Goal: Navigation & Orientation: Find specific page/section

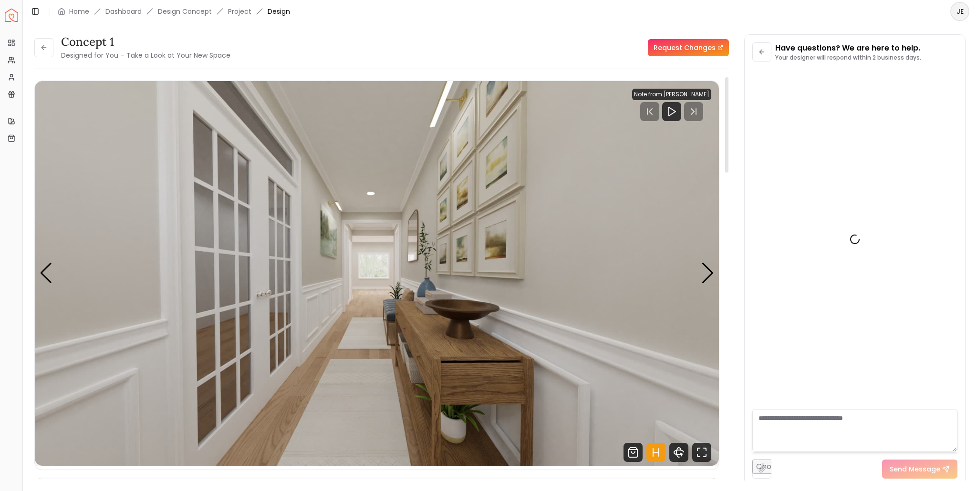
scroll to position [89, 0]
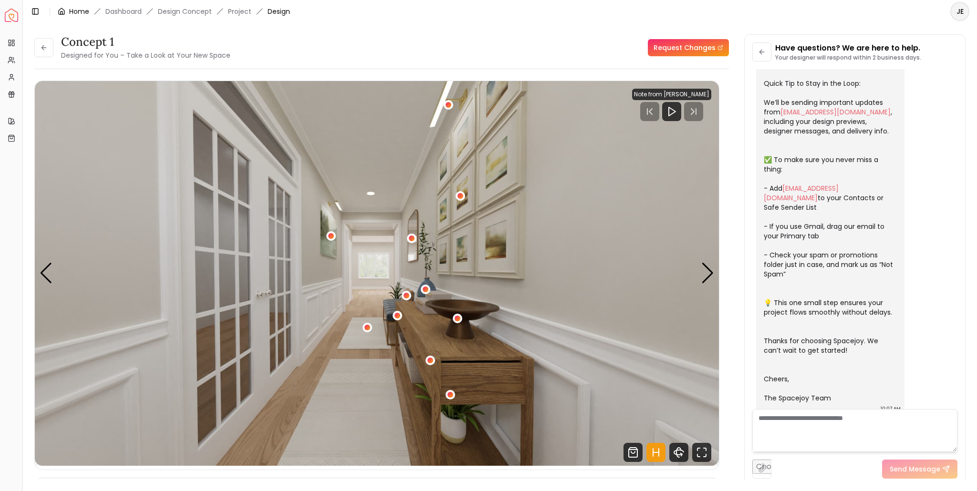
click at [66, 9] on div "Home" at bounding box center [73, 12] width 31 height 10
click at [74, 11] on link "Home" at bounding box center [79, 12] width 20 height 10
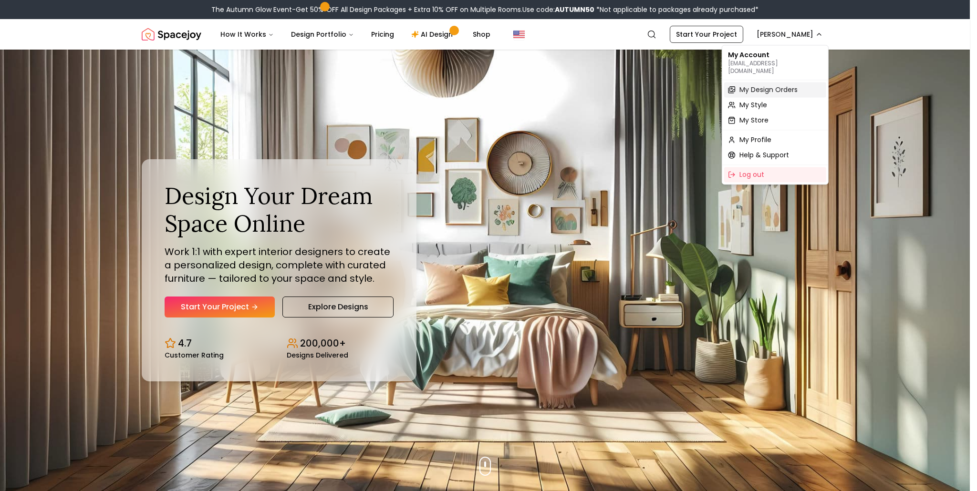
click at [778, 85] on span "My Design Orders" at bounding box center [768, 90] width 58 height 10
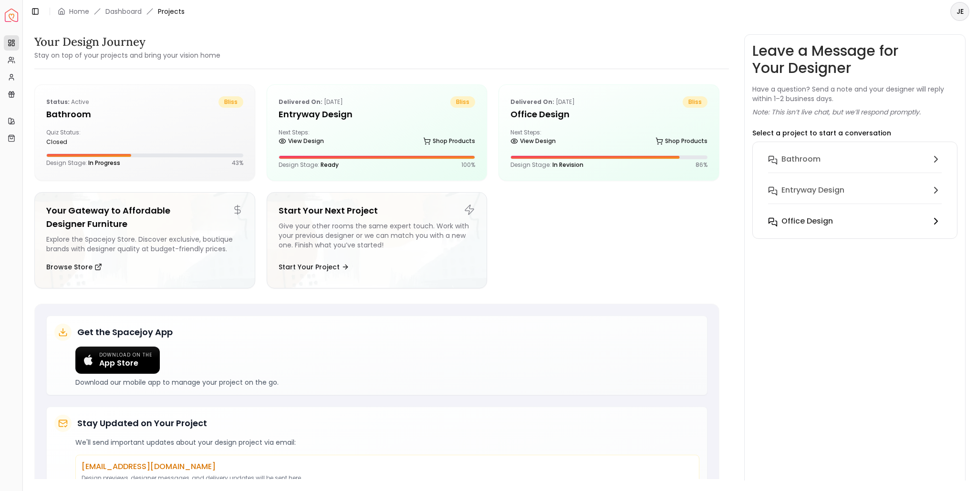
click at [799, 218] on h6 "Office design" at bounding box center [807, 221] width 52 height 11
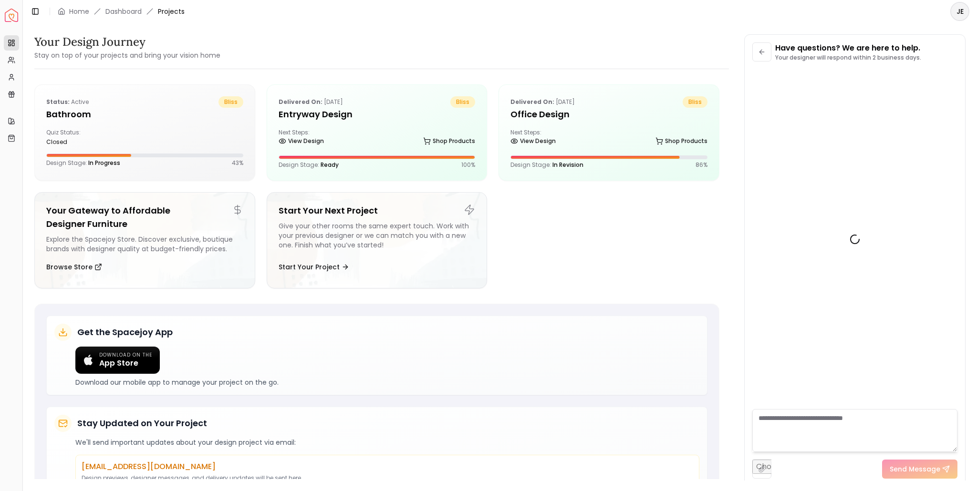
scroll to position [1643, 0]
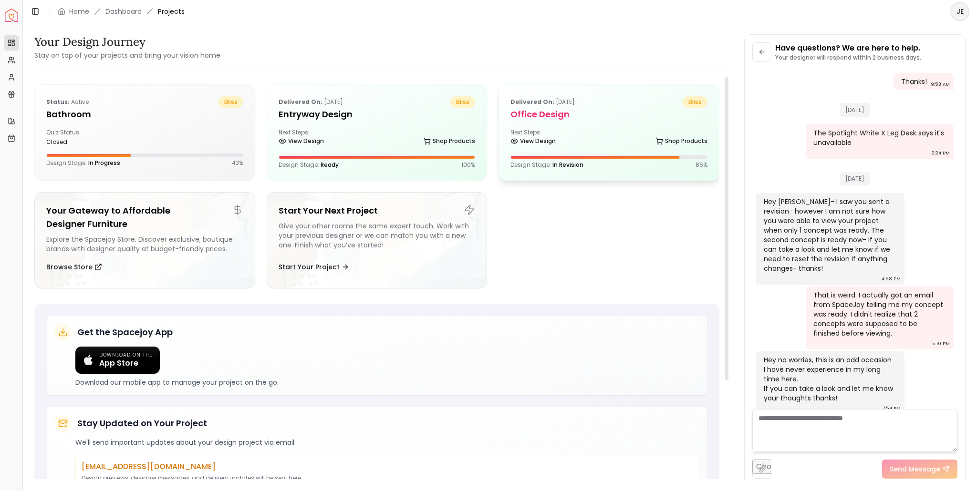
click at [609, 144] on div "View Design Shop Products" at bounding box center [608, 143] width 197 height 10
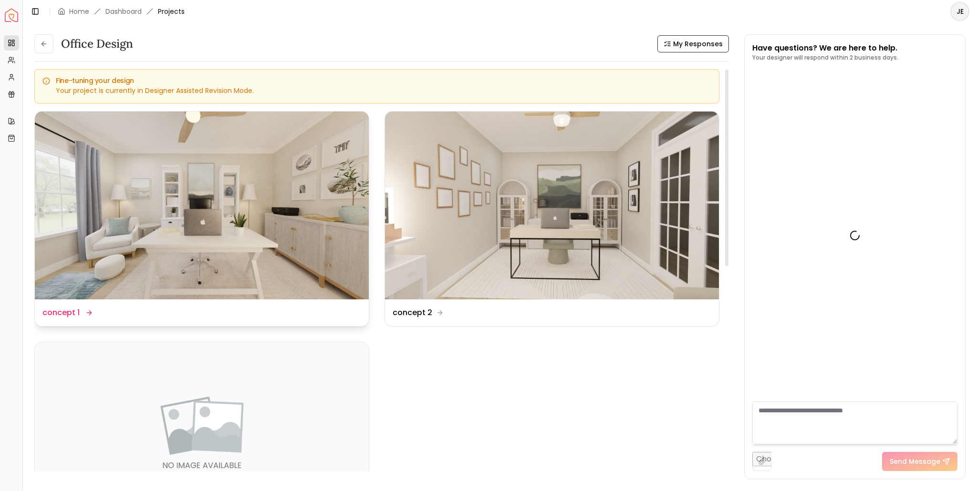
scroll to position [1651, 0]
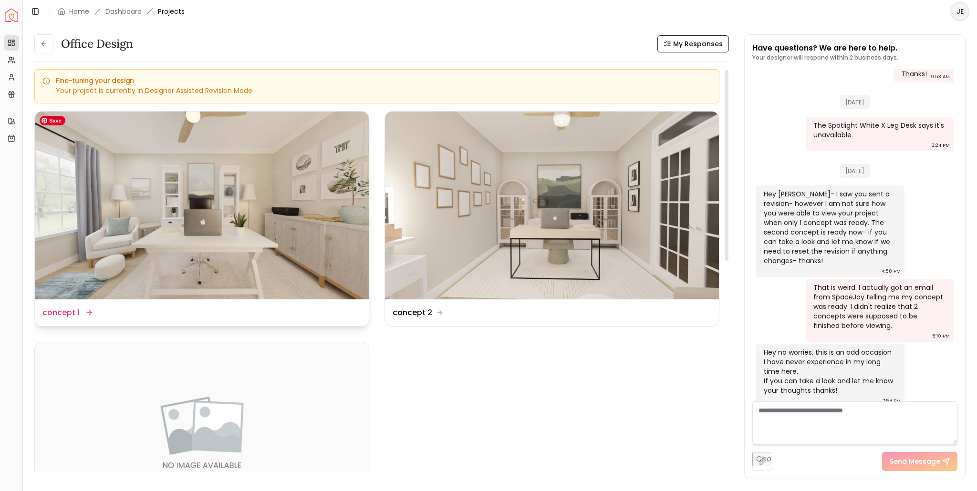
click at [124, 227] on img at bounding box center [202, 206] width 334 height 188
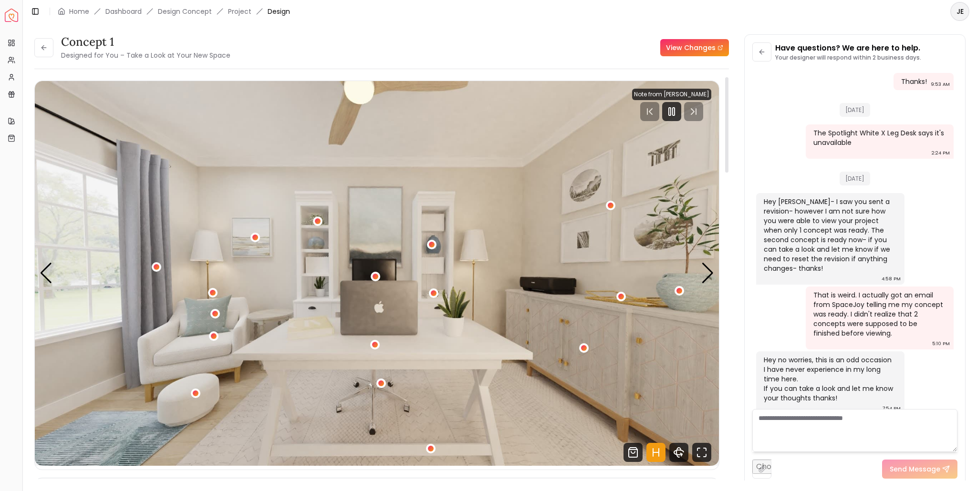
click at [684, 50] on link "View Changes" at bounding box center [694, 47] width 69 height 17
drag, startPoint x: 771, startPoint y: 421, endPoint x: 785, endPoint y: 401, distance: 25.0
click at [771, 421] on textarea at bounding box center [854, 430] width 205 height 43
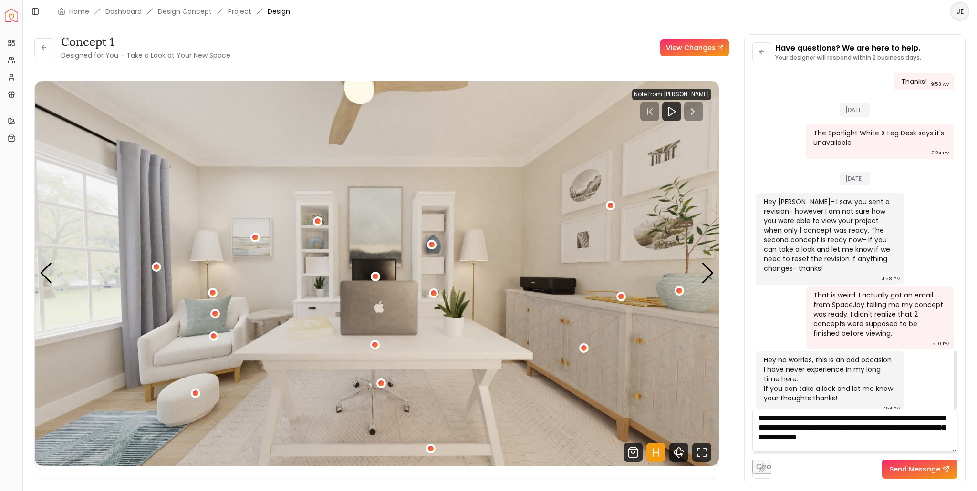
click at [827, 437] on textarea "**********" at bounding box center [854, 430] width 205 height 43
click at [942, 436] on textarea "**********" at bounding box center [854, 430] width 205 height 43
click at [811, 427] on textarea "**********" at bounding box center [854, 430] width 205 height 43
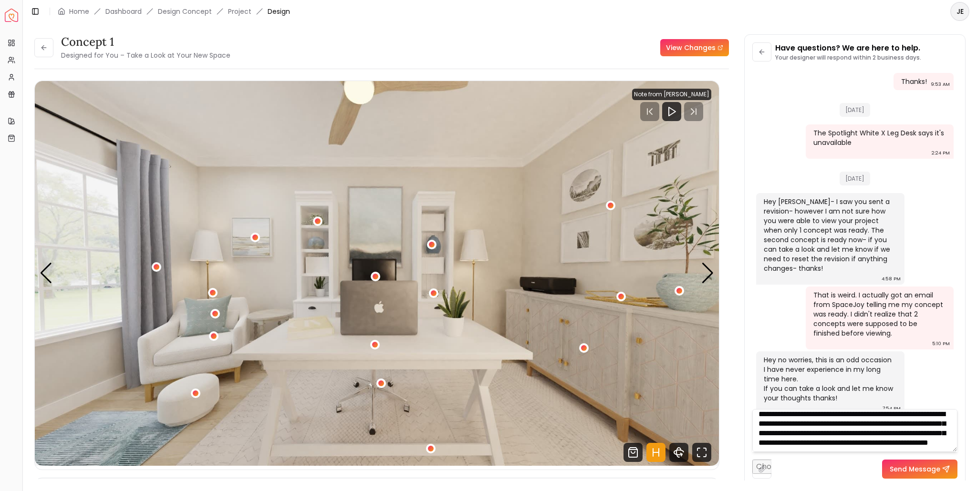
click at [823, 444] on textarea "**********" at bounding box center [854, 430] width 205 height 43
type textarea "**********"
click at [932, 471] on button "Send Message" at bounding box center [919, 469] width 75 height 19
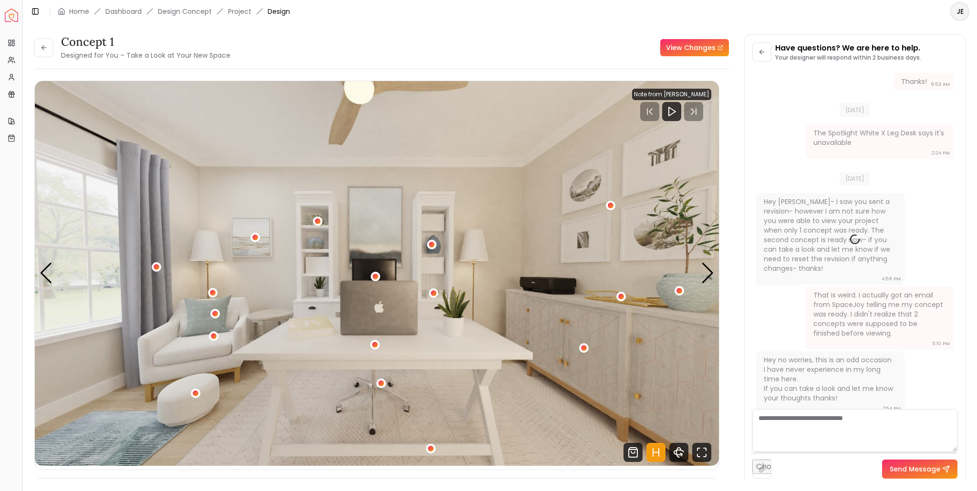
scroll to position [0, 0]
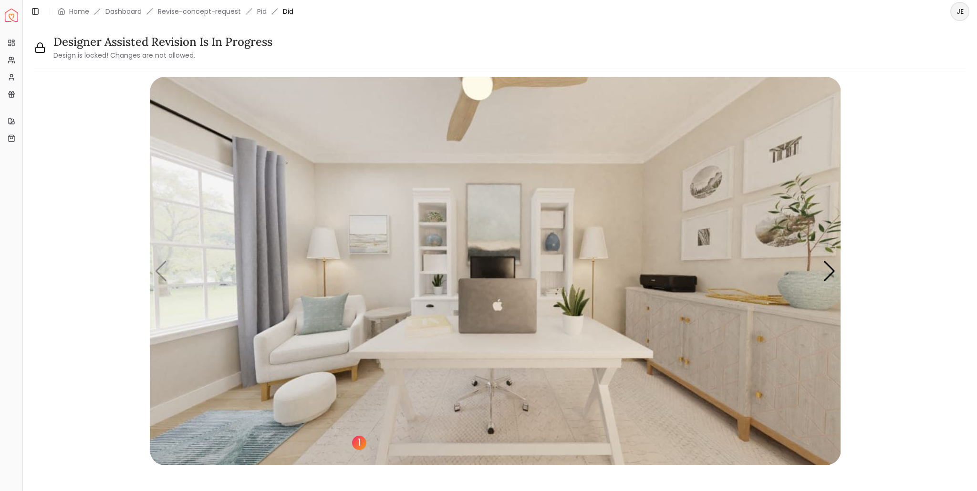
click at [360, 444] on div "1" at bounding box center [359, 443] width 14 height 14
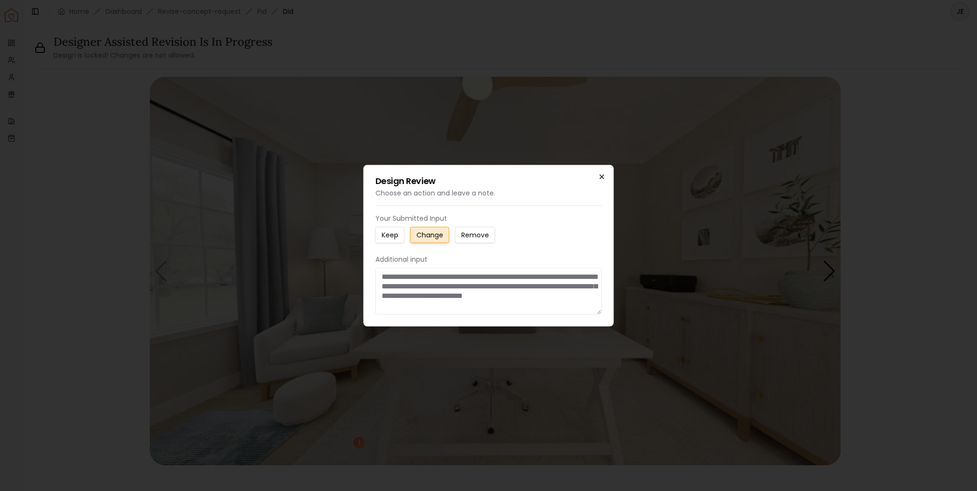
click at [601, 177] on icon "button" at bounding box center [602, 177] width 4 height 4
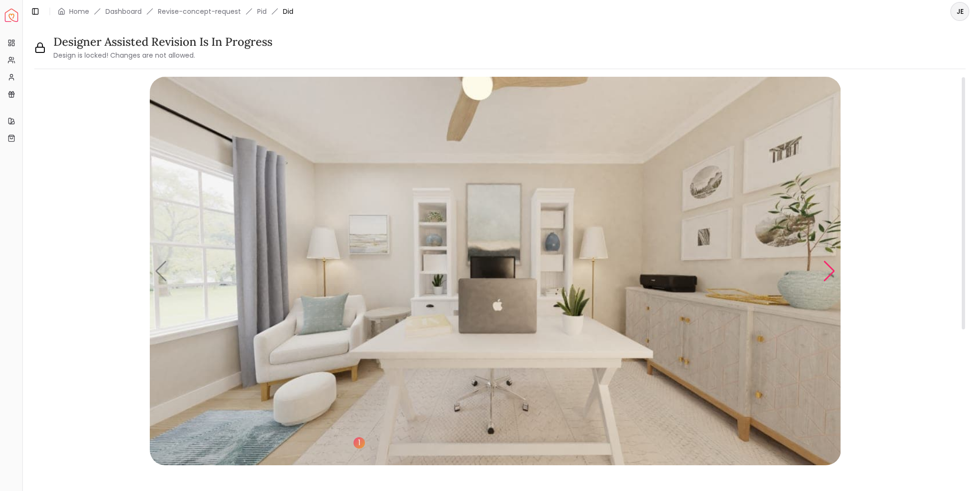
click at [833, 270] on div "Next slide" at bounding box center [829, 271] width 13 height 21
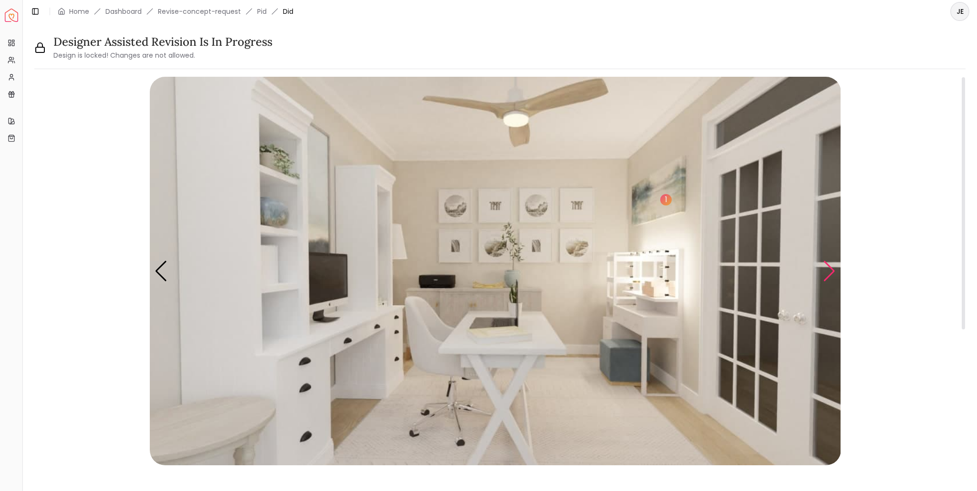
click at [835, 271] on div "Next slide" at bounding box center [829, 271] width 13 height 21
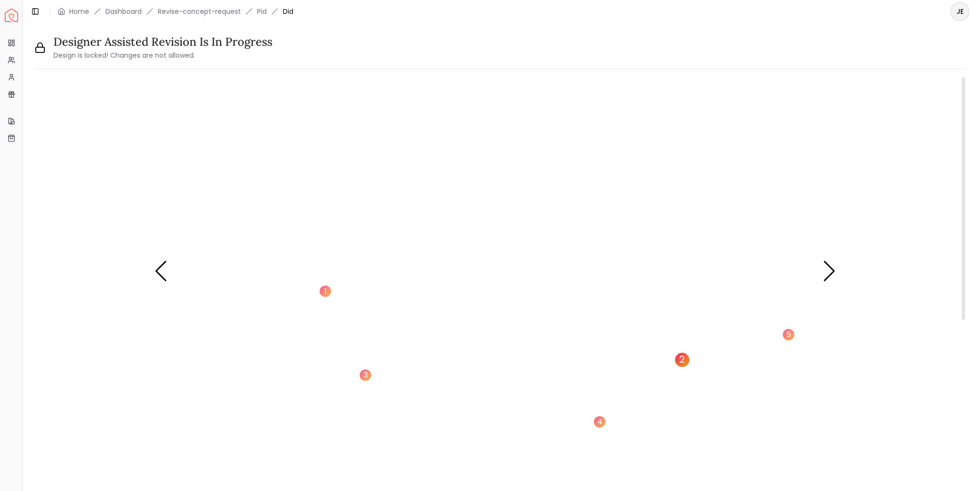
click at [682, 359] on div "2" at bounding box center [682, 360] width 14 height 14
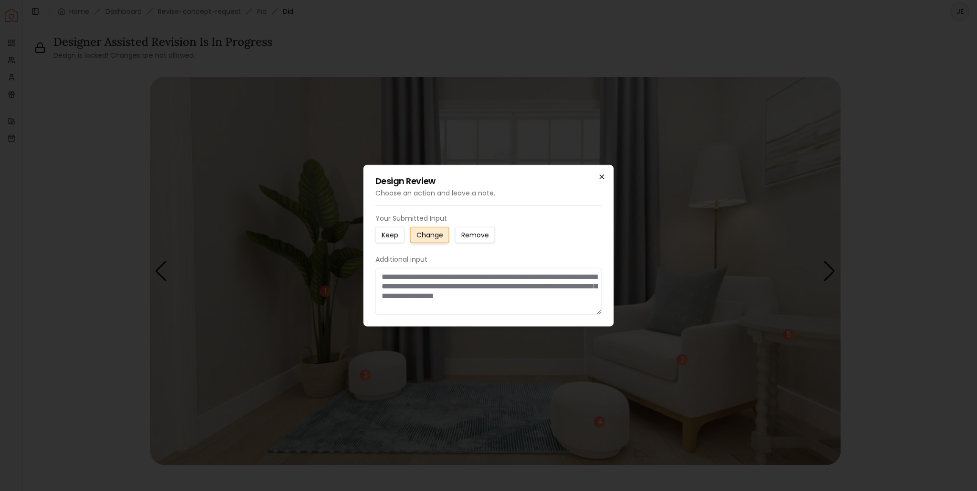
click at [603, 173] on icon "button" at bounding box center [602, 177] width 8 height 8
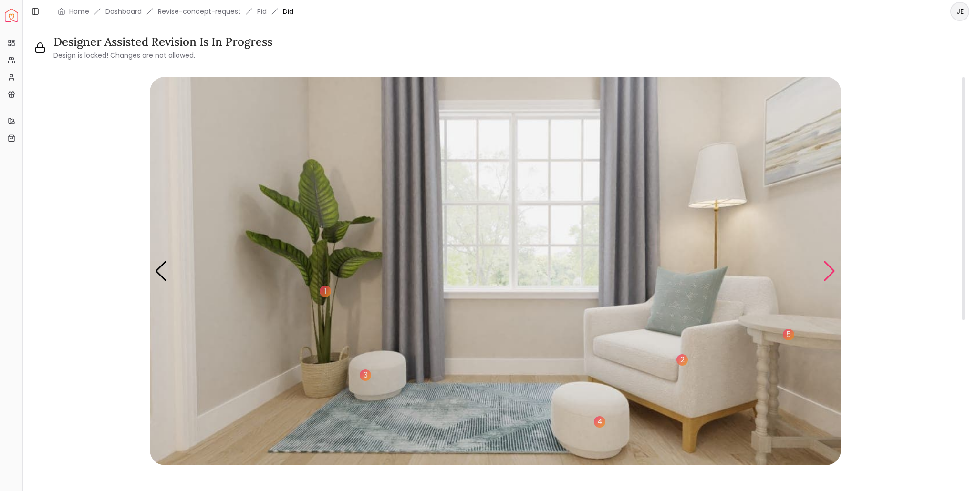
click at [831, 269] on div "Next slide" at bounding box center [829, 271] width 13 height 21
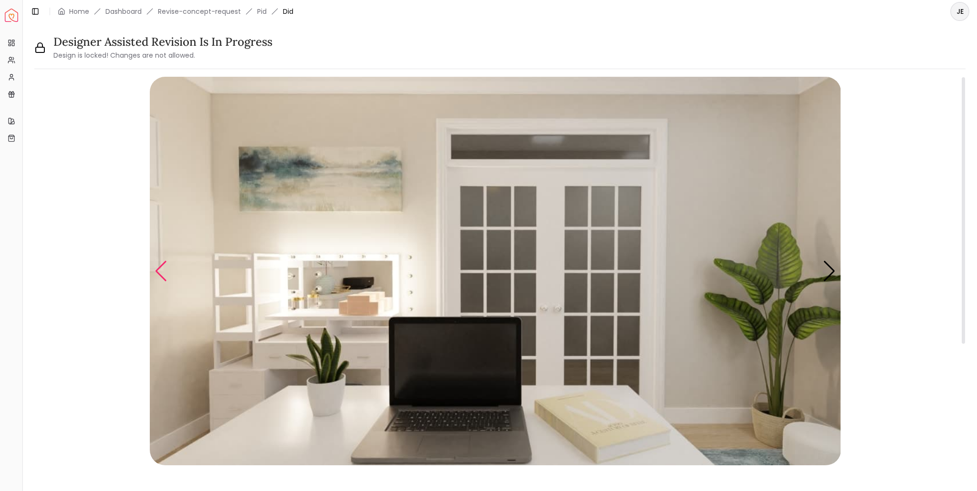
click at [157, 272] on div "Previous slide" at bounding box center [161, 271] width 13 height 21
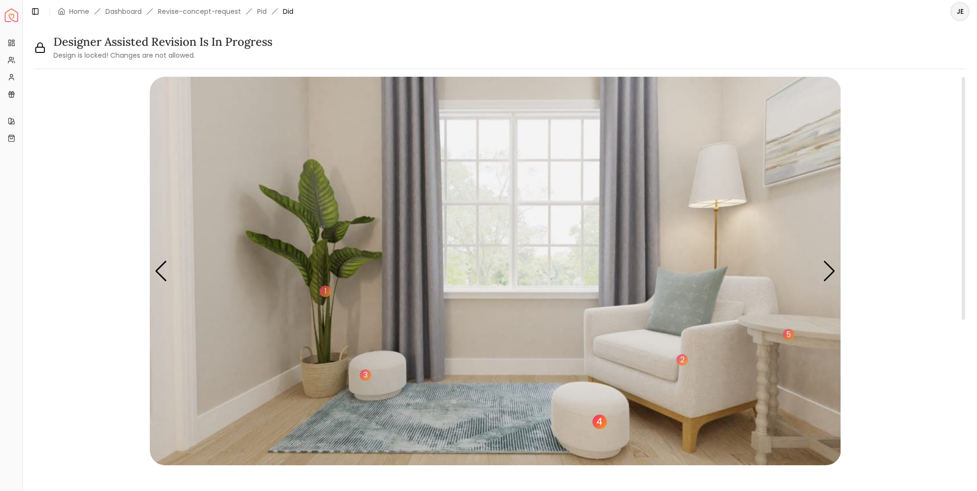
click at [601, 419] on div "4" at bounding box center [599, 422] width 14 height 14
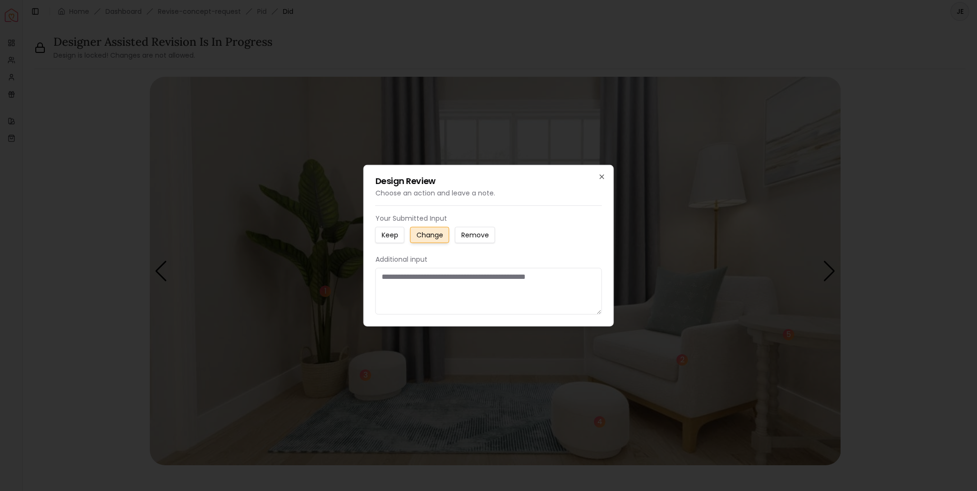
click at [361, 275] on body "**********" at bounding box center [488, 245] width 977 height 491
click at [602, 179] on icon "button" at bounding box center [602, 177] width 8 height 8
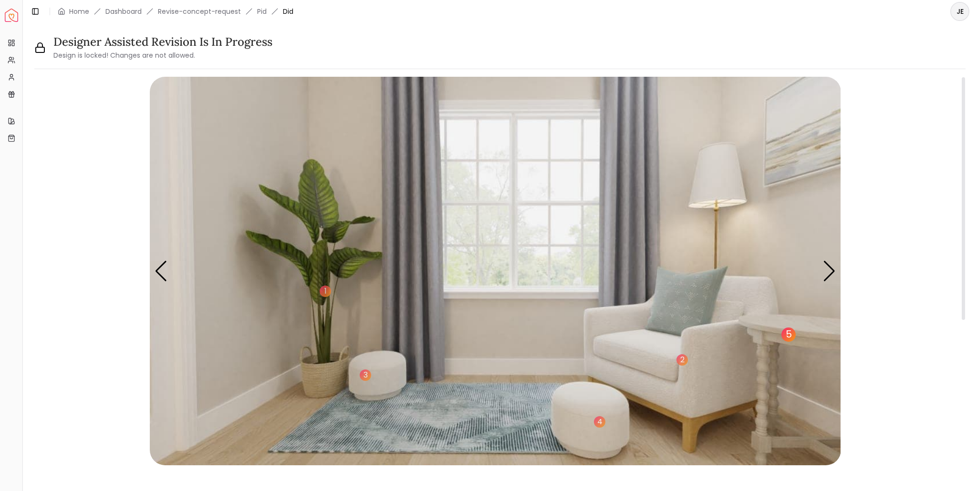
click at [786, 335] on div "5" at bounding box center [788, 335] width 14 height 14
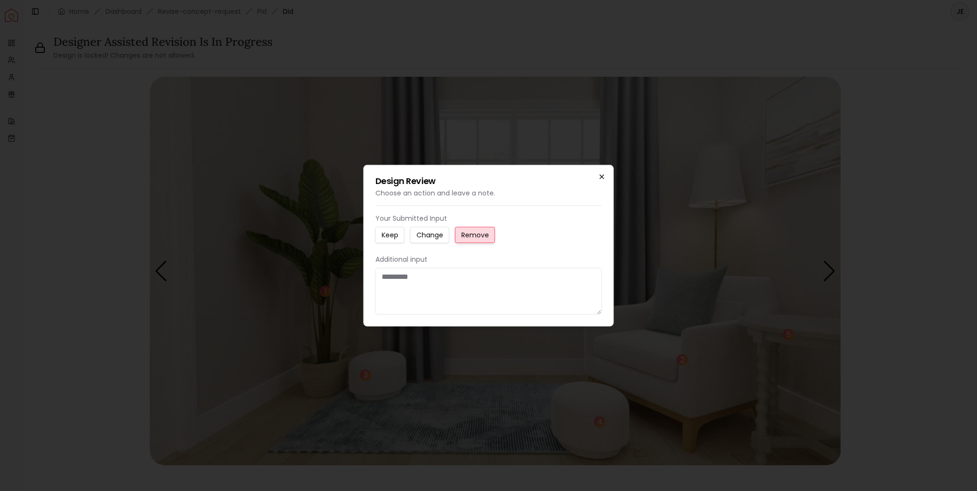
click at [599, 177] on icon "button" at bounding box center [602, 177] width 8 height 8
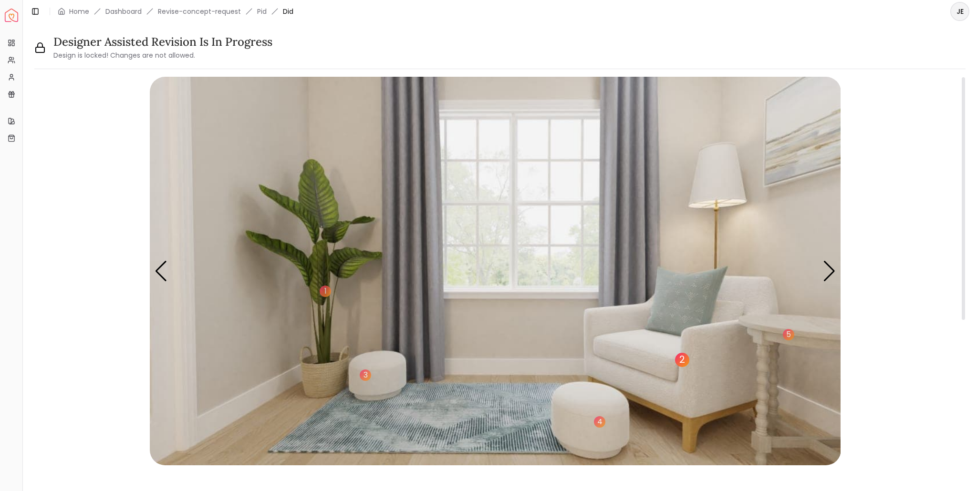
click at [679, 358] on div "2" at bounding box center [682, 360] width 14 height 14
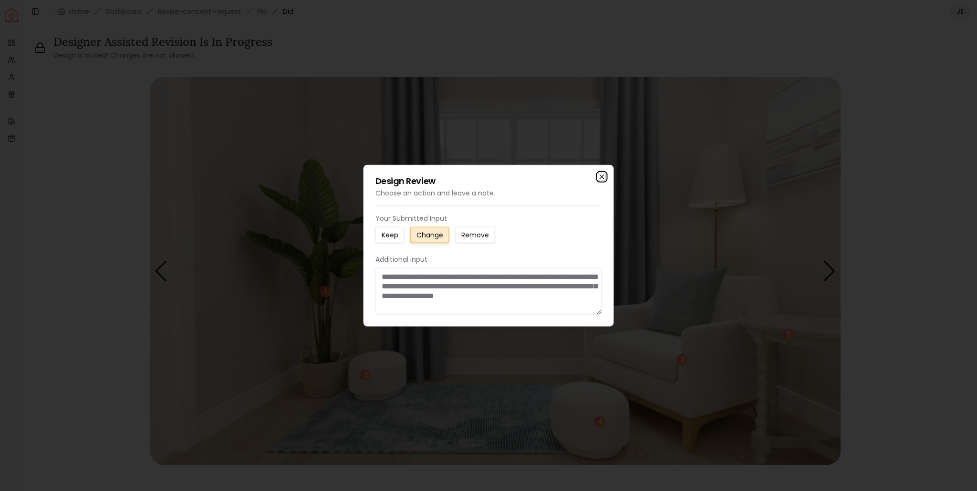
click at [600, 180] on icon "button" at bounding box center [602, 177] width 8 height 8
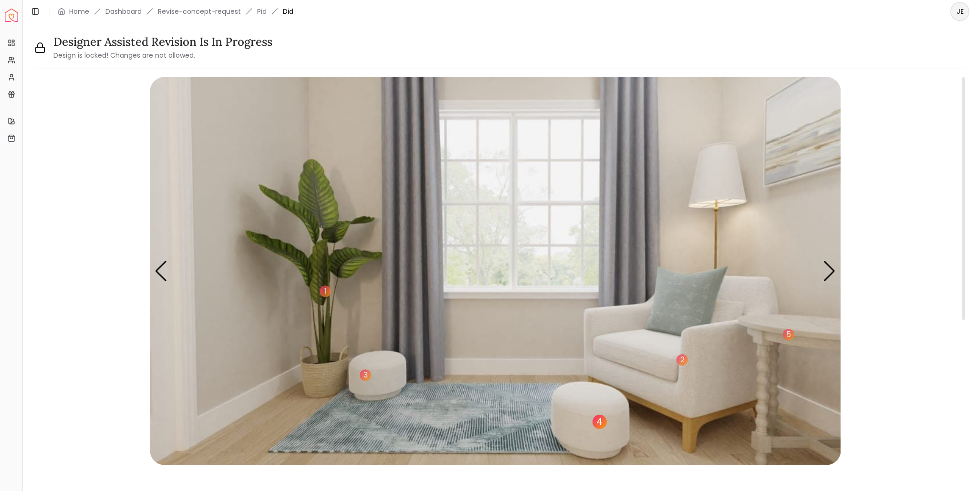
click at [598, 423] on div "4" at bounding box center [599, 422] width 14 height 14
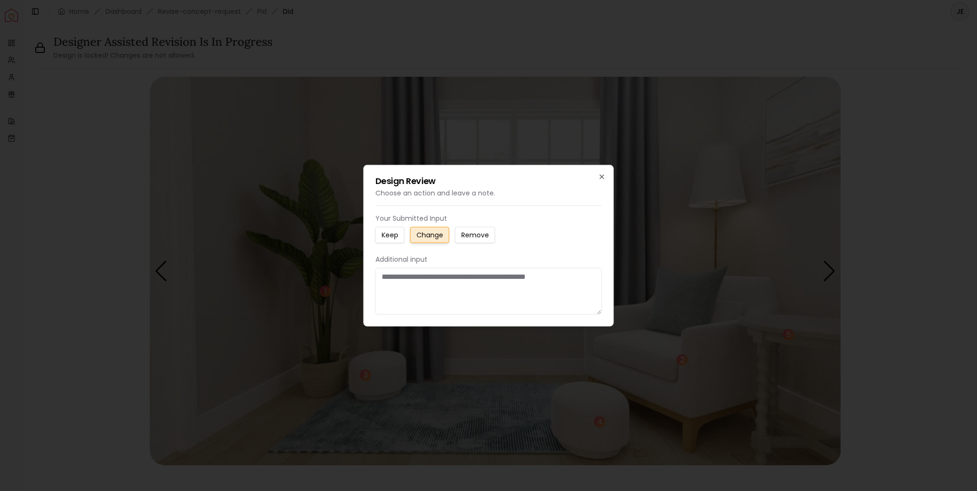
click at [426, 214] on p "Your Submitted Input" at bounding box center [488, 219] width 227 height 10
click at [600, 176] on icon "button" at bounding box center [602, 177] width 8 height 8
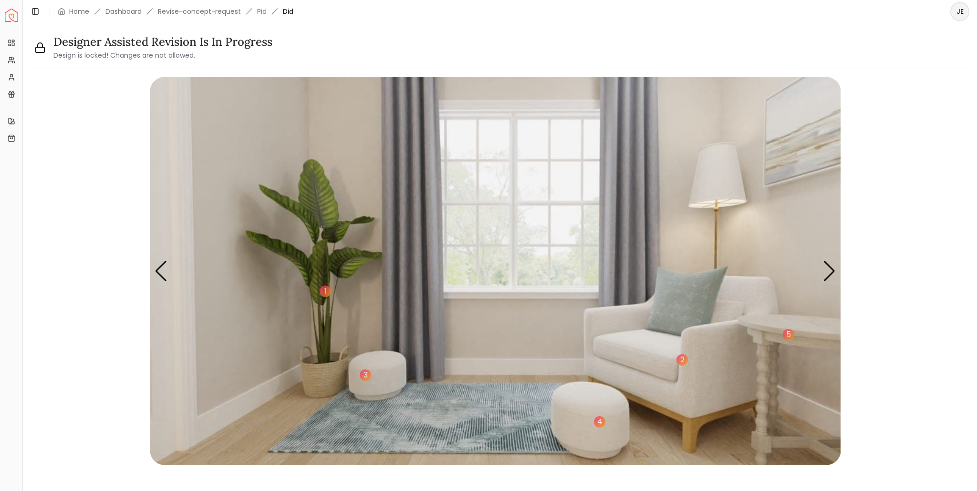
drag, startPoint x: 8, startPoint y: 0, endPoint x: 11, endPoint y: 51, distance: 51.1
click at [11, 51] on ul "Projects My Referrals My Profile Gift Card Balance" at bounding box center [11, 68] width 15 height 67
click at [78, 13] on link "Home" at bounding box center [79, 12] width 20 height 10
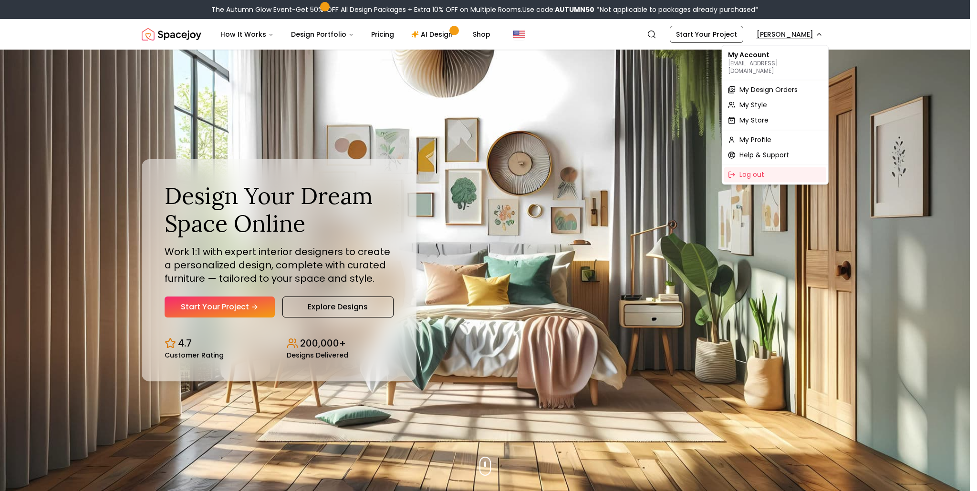
click at [763, 85] on span "My Design Orders" at bounding box center [768, 90] width 58 height 10
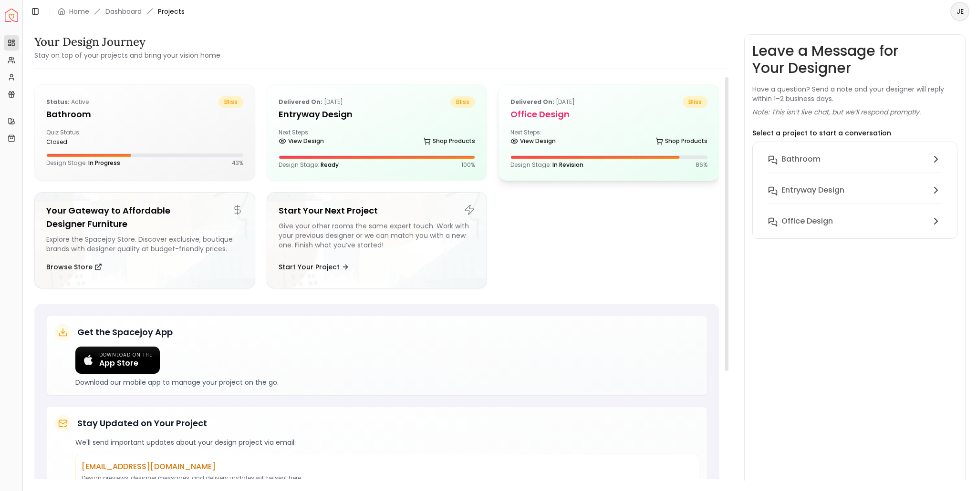
click at [598, 130] on div "Next Steps: View Design Shop Products" at bounding box center [608, 138] width 197 height 19
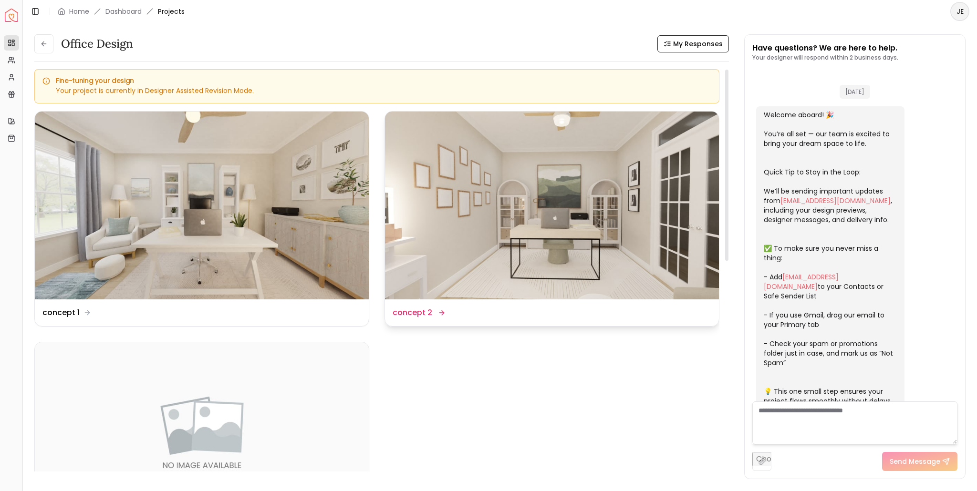
scroll to position [1777, 0]
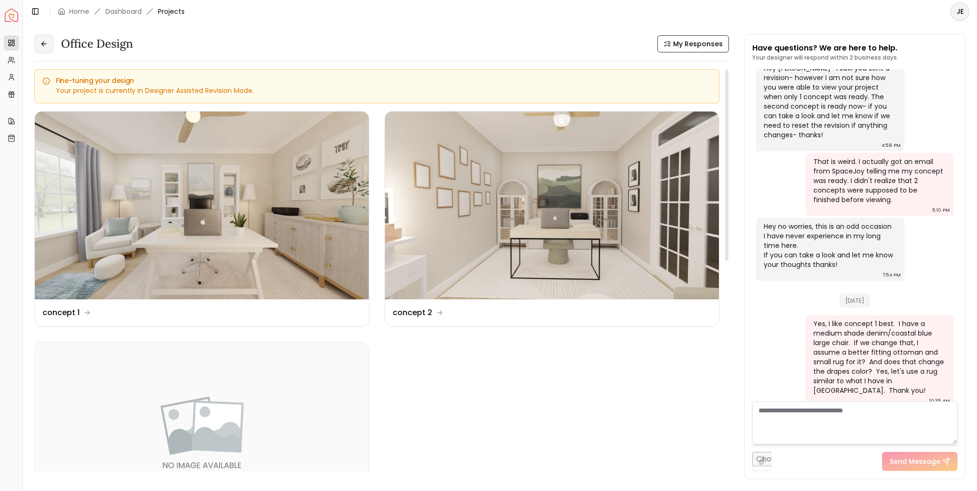
click at [44, 48] on button at bounding box center [43, 43] width 19 height 19
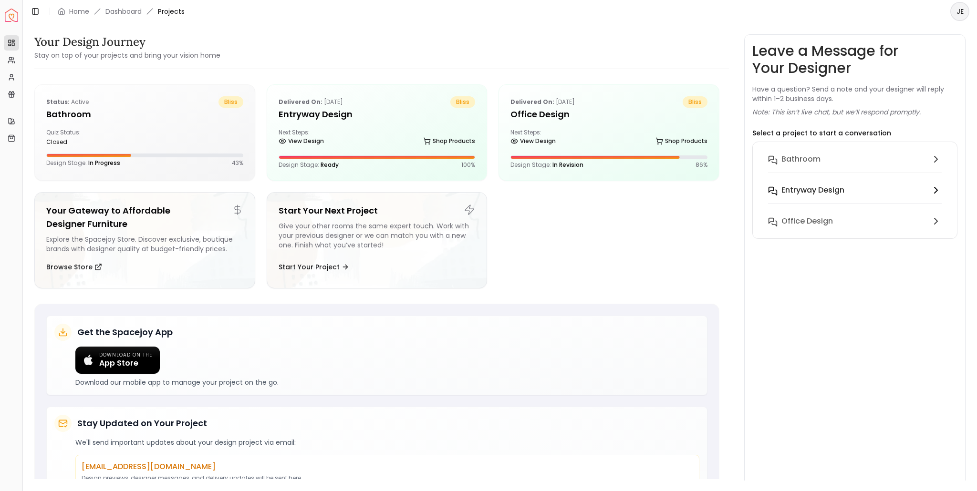
click at [818, 188] on h6 "entryway design" at bounding box center [812, 190] width 63 height 11
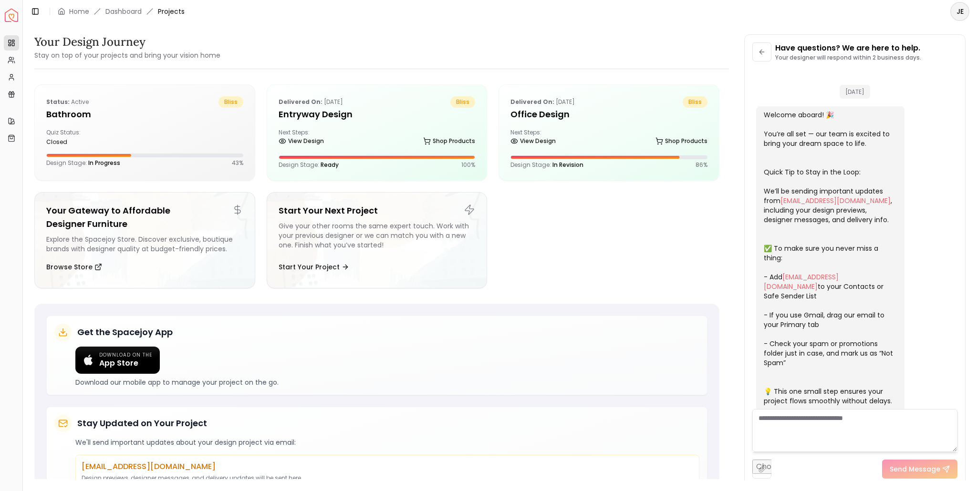
scroll to position [89, 0]
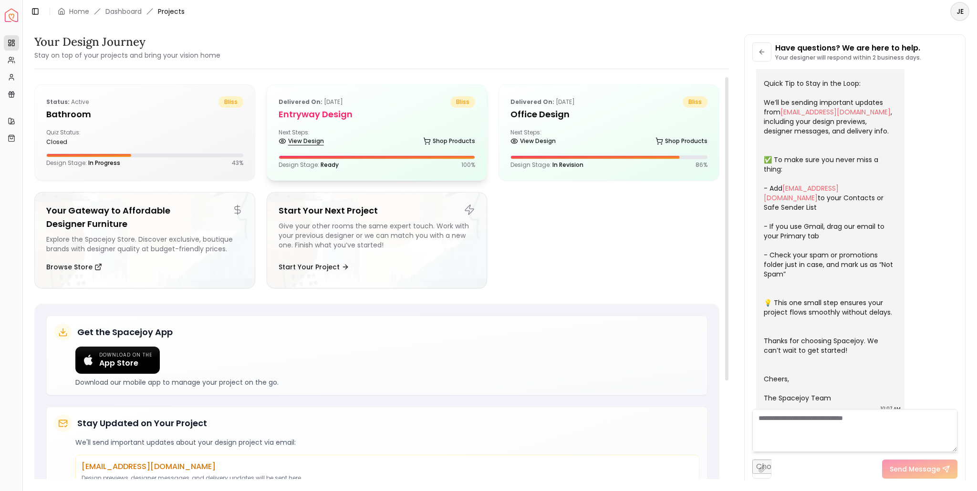
click at [303, 143] on link "View Design" at bounding box center [301, 140] width 45 height 13
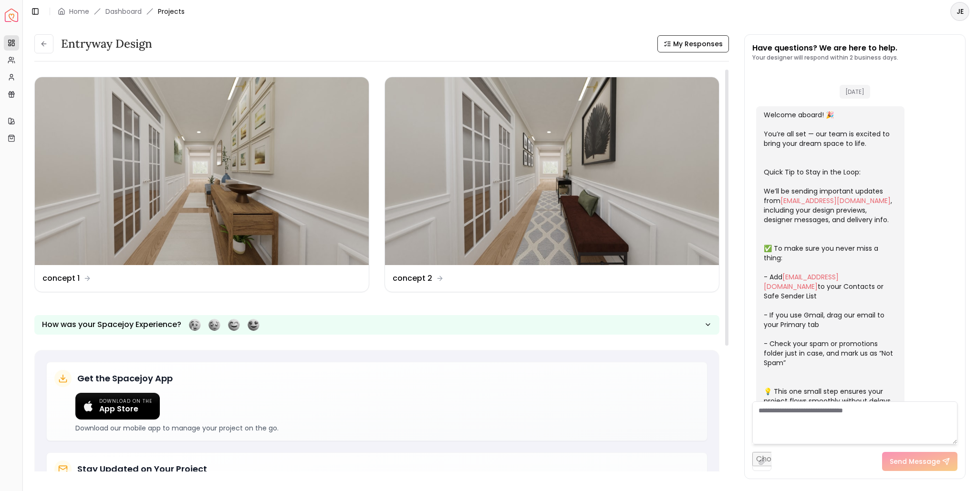
scroll to position [96, 0]
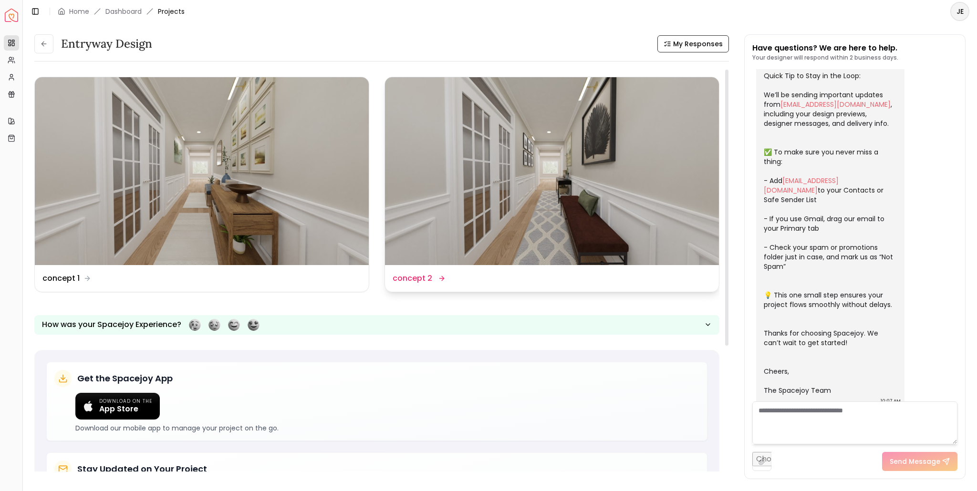
click at [418, 276] on dd "concept 2" at bounding box center [412, 278] width 40 height 11
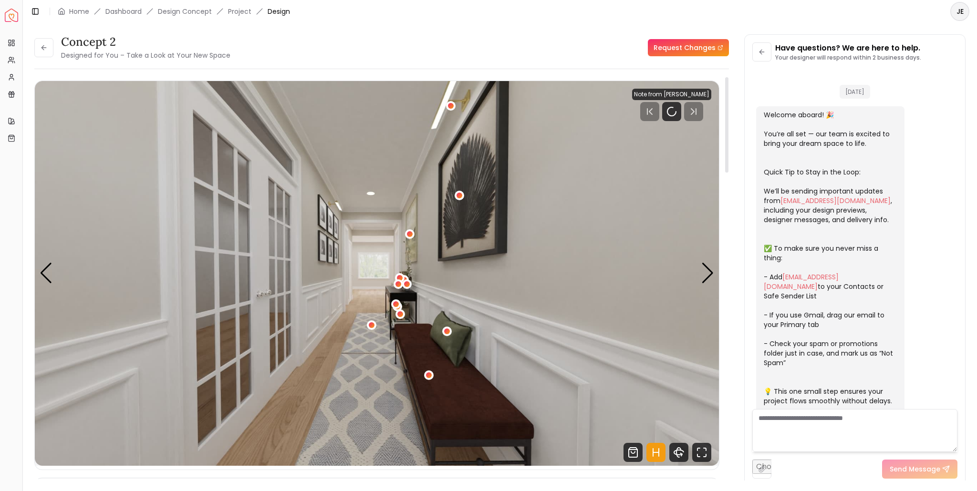
scroll to position [89, 0]
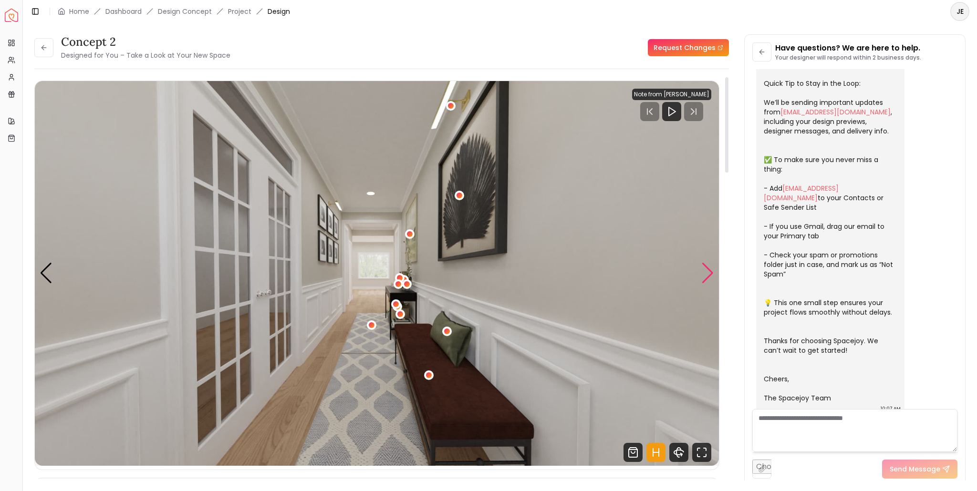
click at [711, 271] on div "Next slide" at bounding box center [707, 273] width 13 height 21
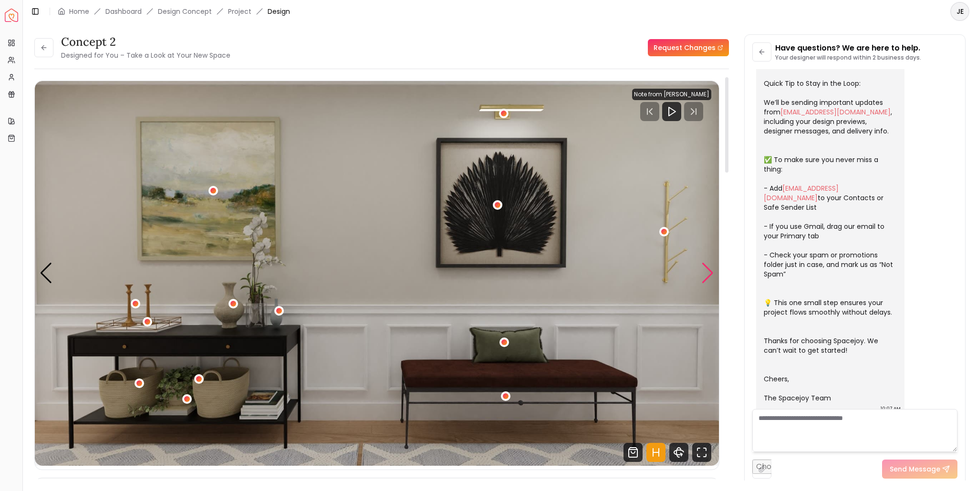
click at [710, 274] on div "Next slide" at bounding box center [707, 273] width 13 height 21
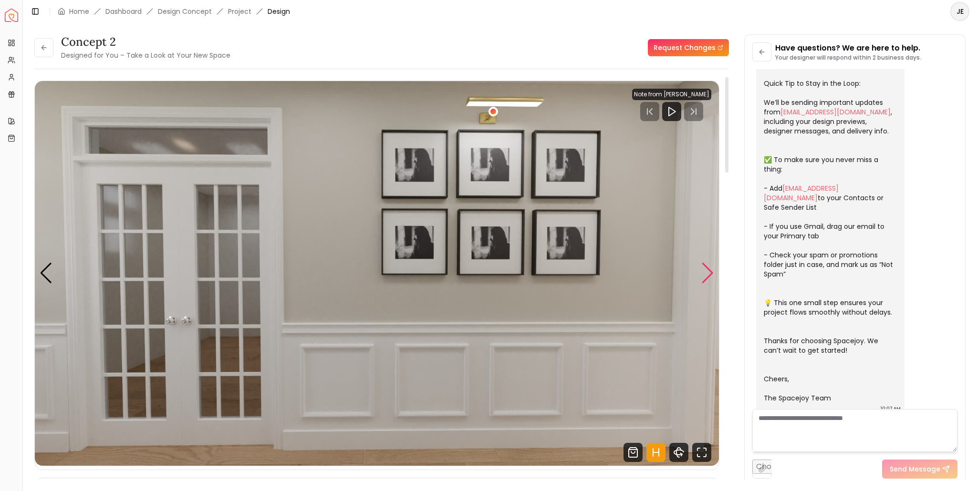
click at [710, 274] on div "Next slide" at bounding box center [707, 273] width 13 height 21
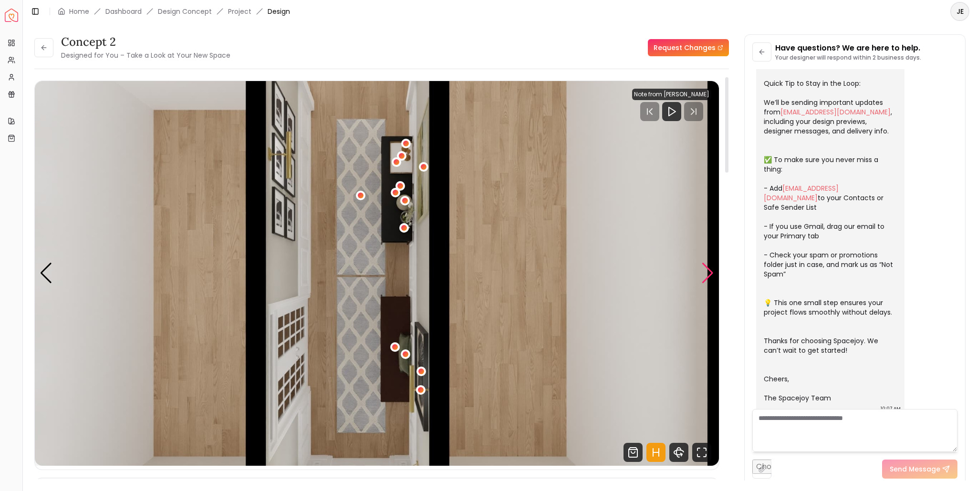
click at [710, 274] on div "Next slide" at bounding box center [707, 273] width 13 height 21
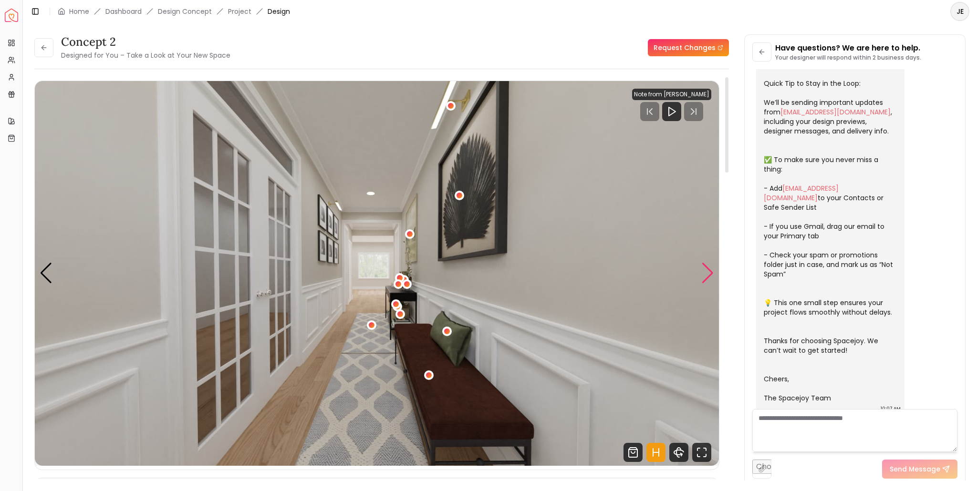
click at [710, 274] on div "Next slide" at bounding box center [707, 273] width 13 height 21
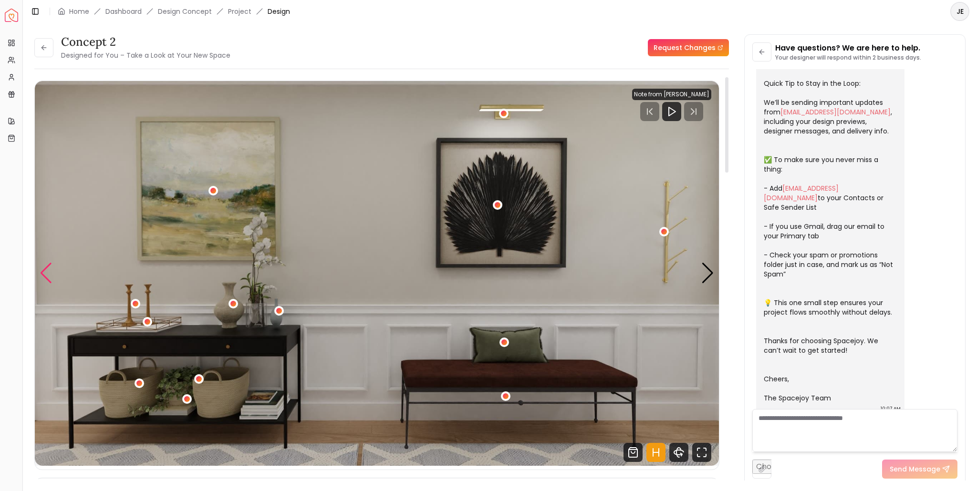
click at [43, 275] on div "Previous slide" at bounding box center [46, 273] width 13 height 21
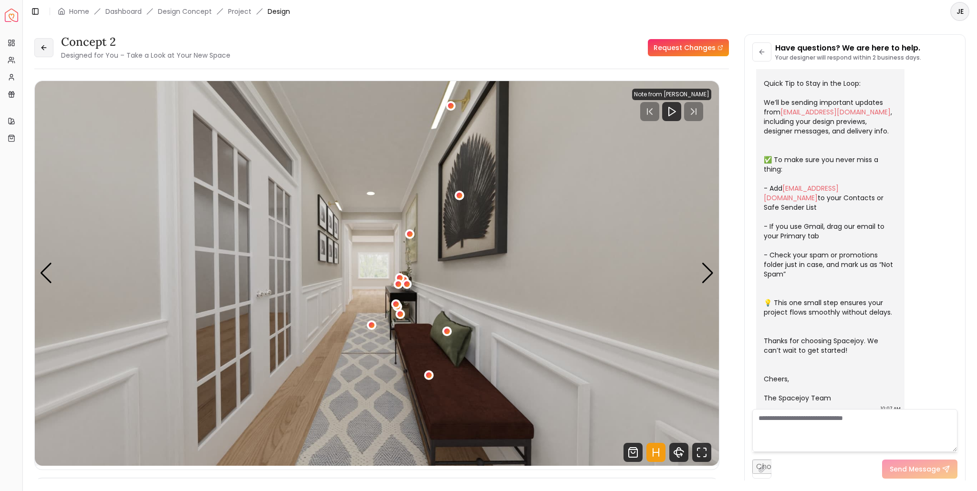
click at [47, 49] on icon at bounding box center [44, 48] width 8 height 8
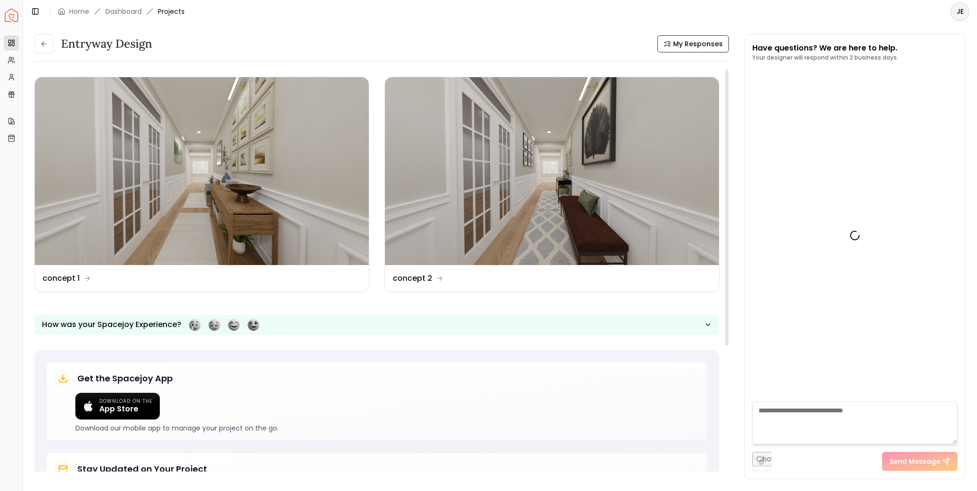
scroll to position [96, 0]
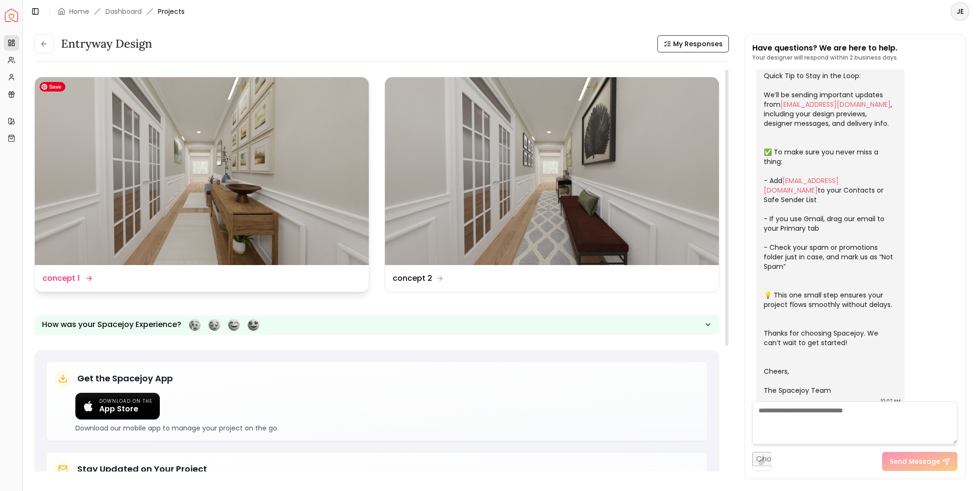
click at [200, 165] on img at bounding box center [202, 171] width 334 height 188
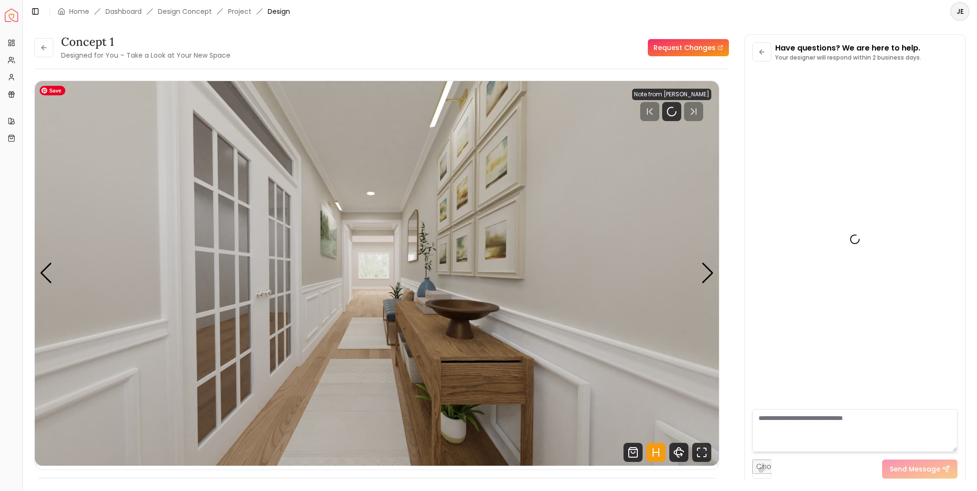
scroll to position [89, 0]
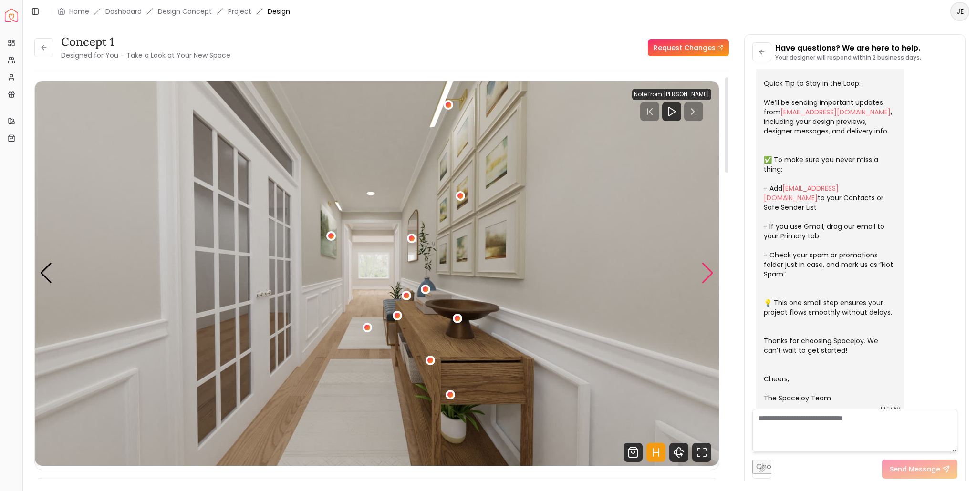
click at [708, 275] on div "Next slide" at bounding box center [707, 273] width 13 height 21
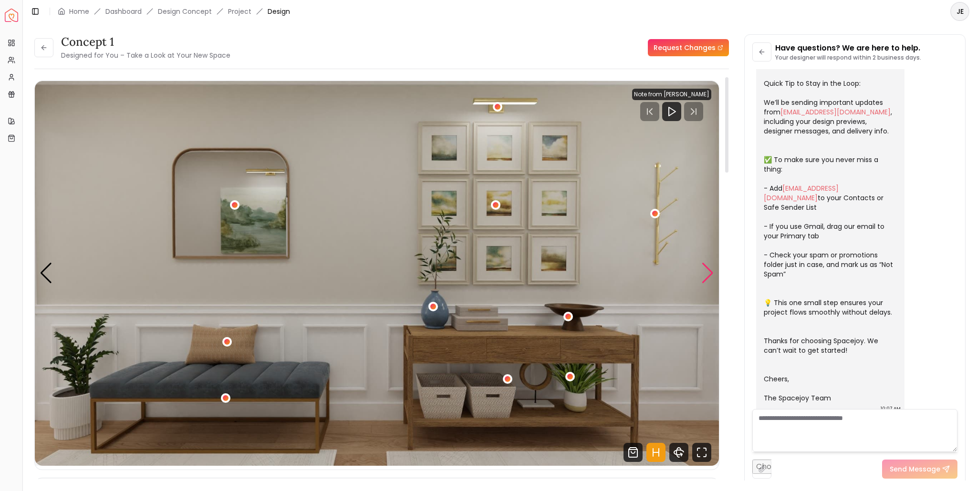
click at [706, 273] on div "Next slide" at bounding box center [707, 273] width 13 height 21
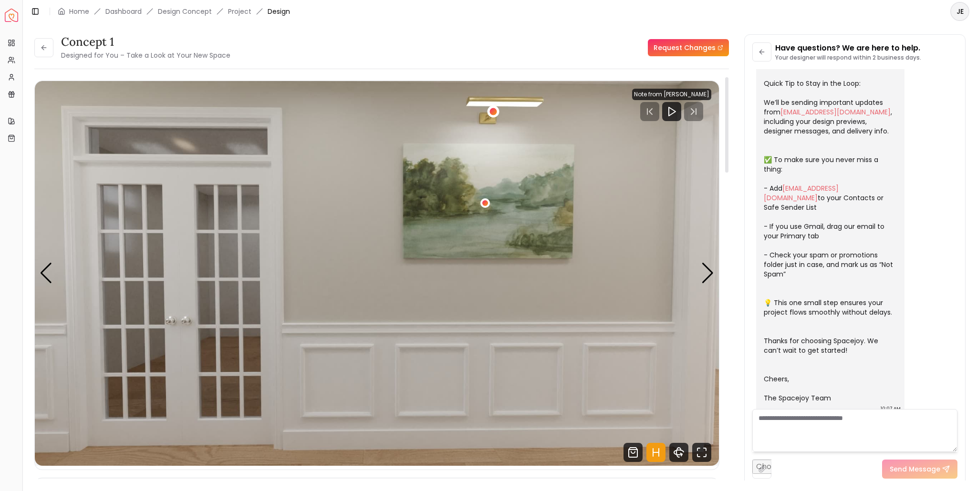
click at [493, 110] on div "3 / 4" at bounding box center [492, 111] width 7 height 7
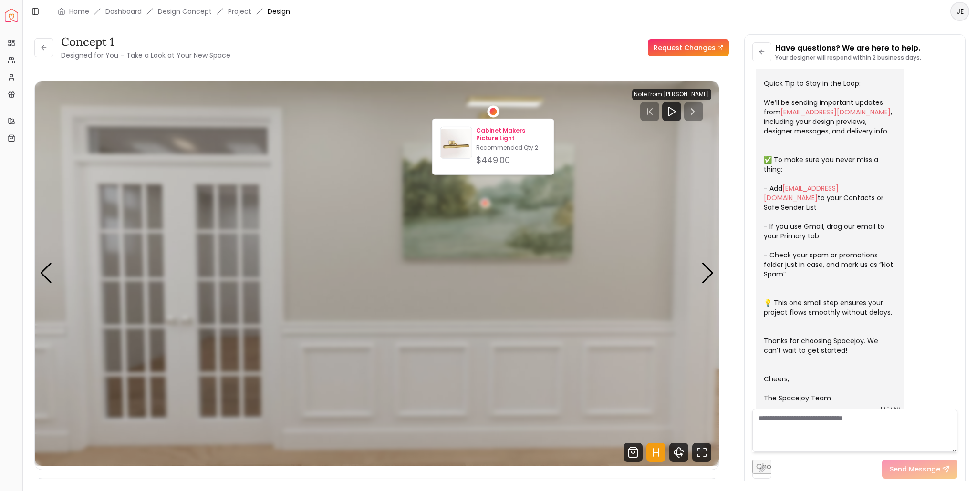
click at [498, 137] on p "Cabinet Makers Picture Light" at bounding box center [511, 134] width 70 height 15
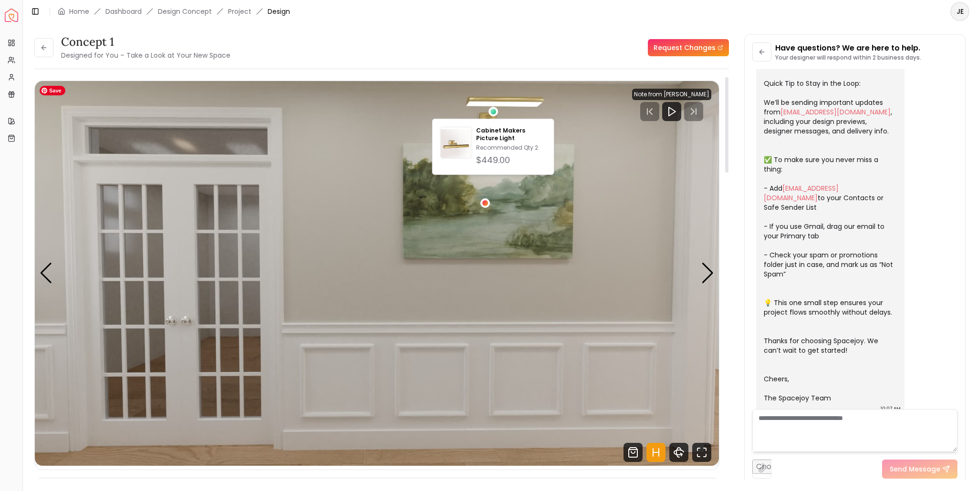
click at [694, 276] on img "3 / 4" at bounding box center [377, 273] width 684 height 385
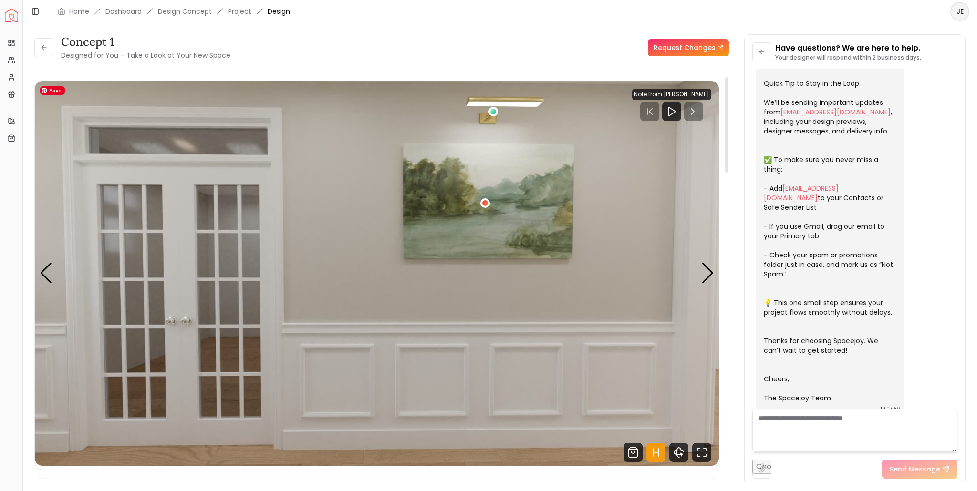
click at [714, 270] on img "3 / 4" at bounding box center [377, 273] width 684 height 385
click at [710, 274] on div "Next slide" at bounding box center [707, 273] width 13 height 21
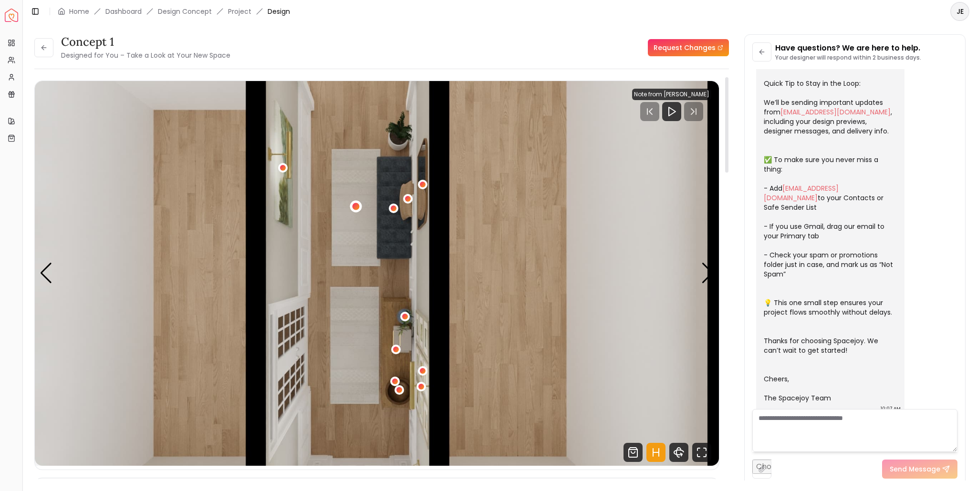
click at [355, 204] on div "4 / 4" at bounding box center [355, 206] width 7 height 7
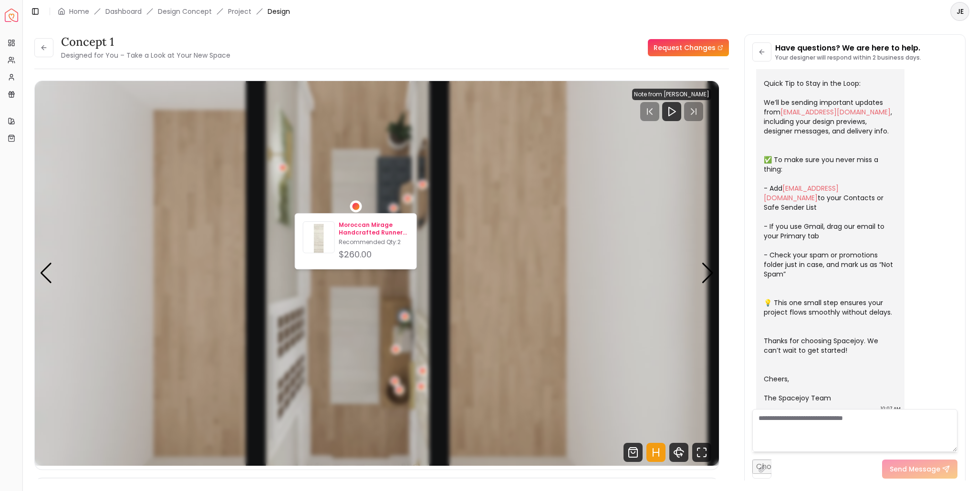
click at [368, 232] on p "Moroccan Mirage Handcrafted Runner Rug 2'6" x 6'" at bounding box center [374, 228] width 70 height 15
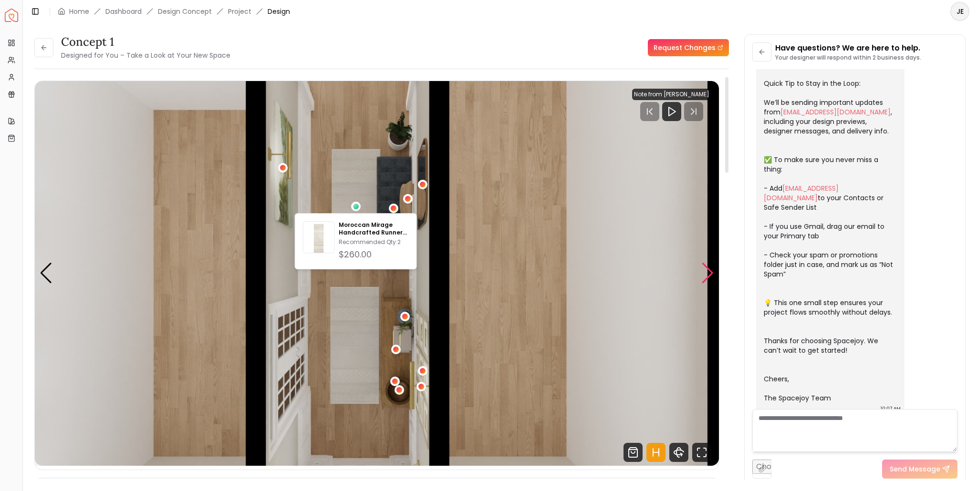
click at [707, 268] on div "Next slide" at bounding box center [707, 273] width 13 height 21
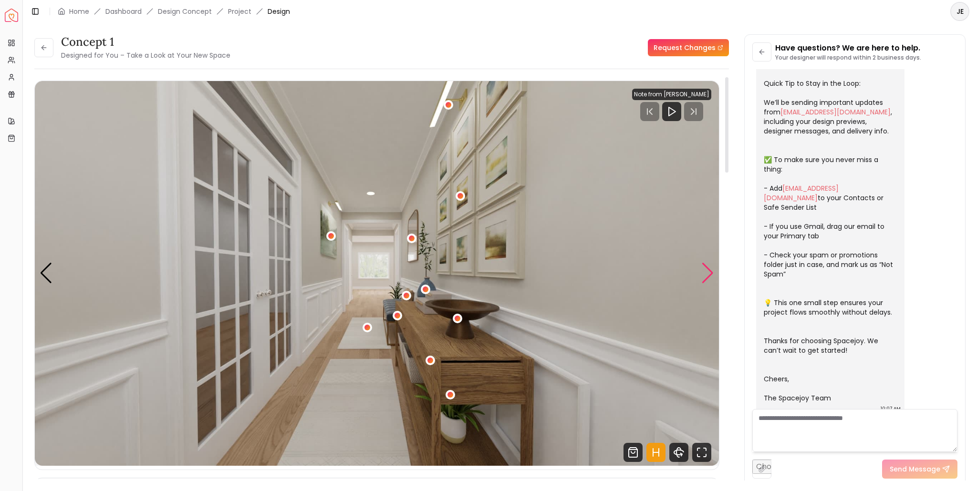
click at [707, 268] on div "Next slide" at bounding box center [707, 273] width 13 height 21
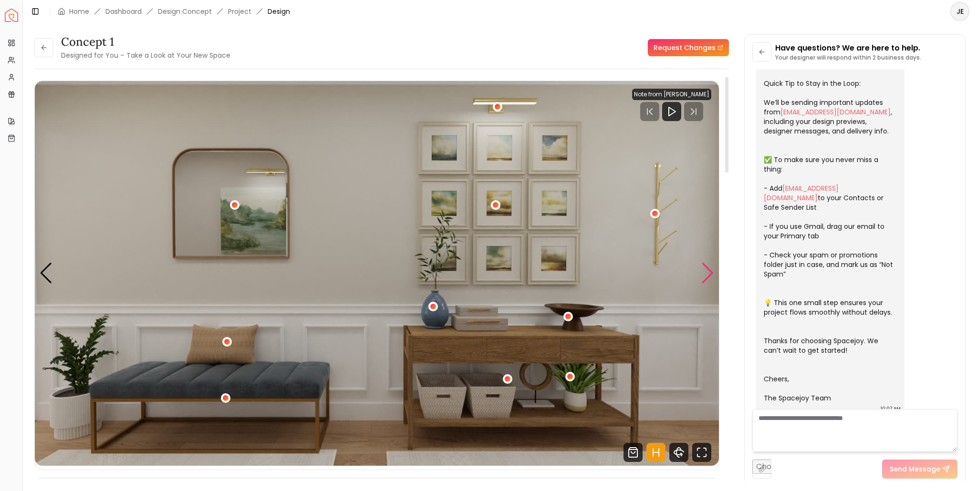
click at [707, 268] on div "Next slide" at bounding box center [707, 273] width 13 height 21
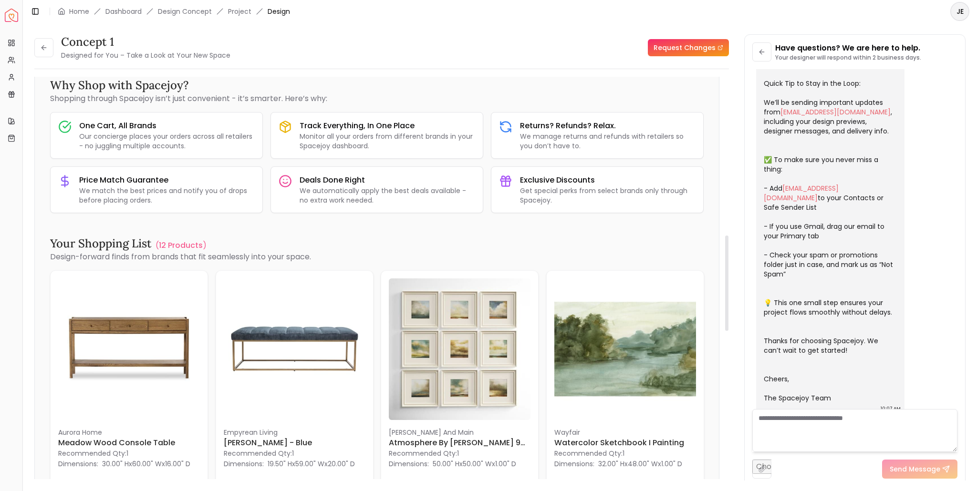
scroll to position [668, 0]
